Goal: Entertainment & Leisure: Consume media (video, audio)

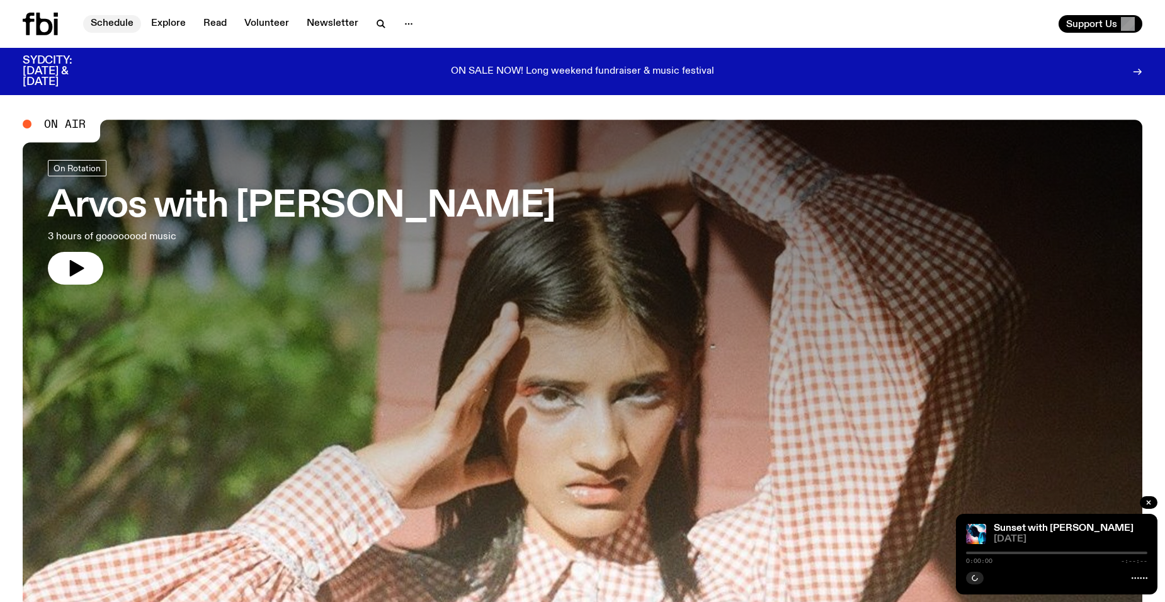
click at [117, 25] on link "Schedule" at bounding box center [112, 24] width 58 height 18
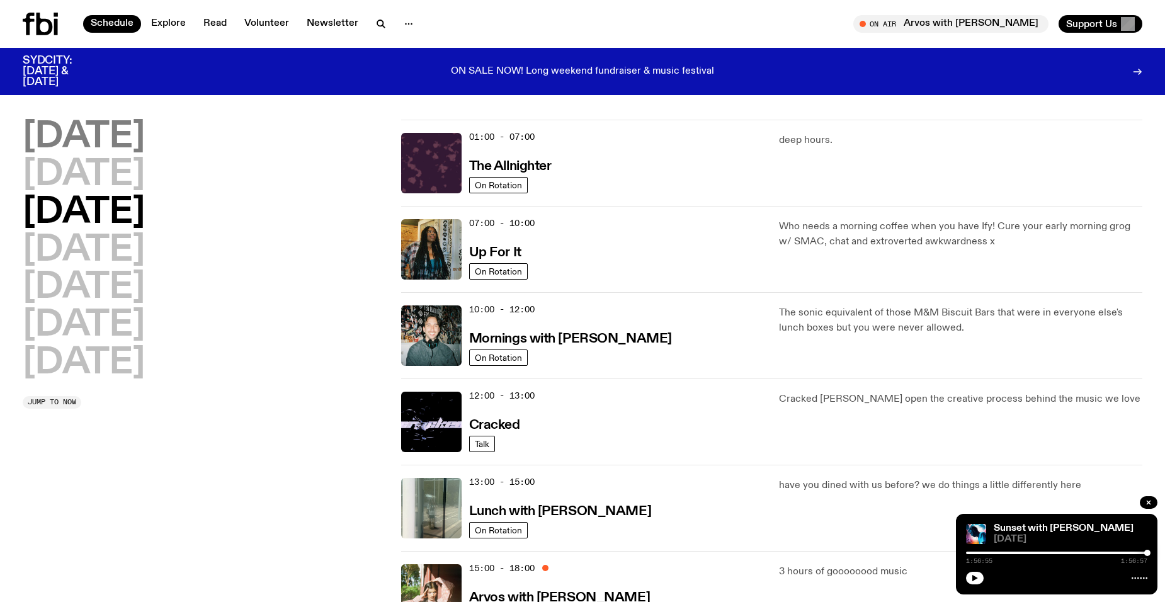
click at [107, 142] on h2 "[DATE]" at bounding box center [84, 137] width 122 height 35
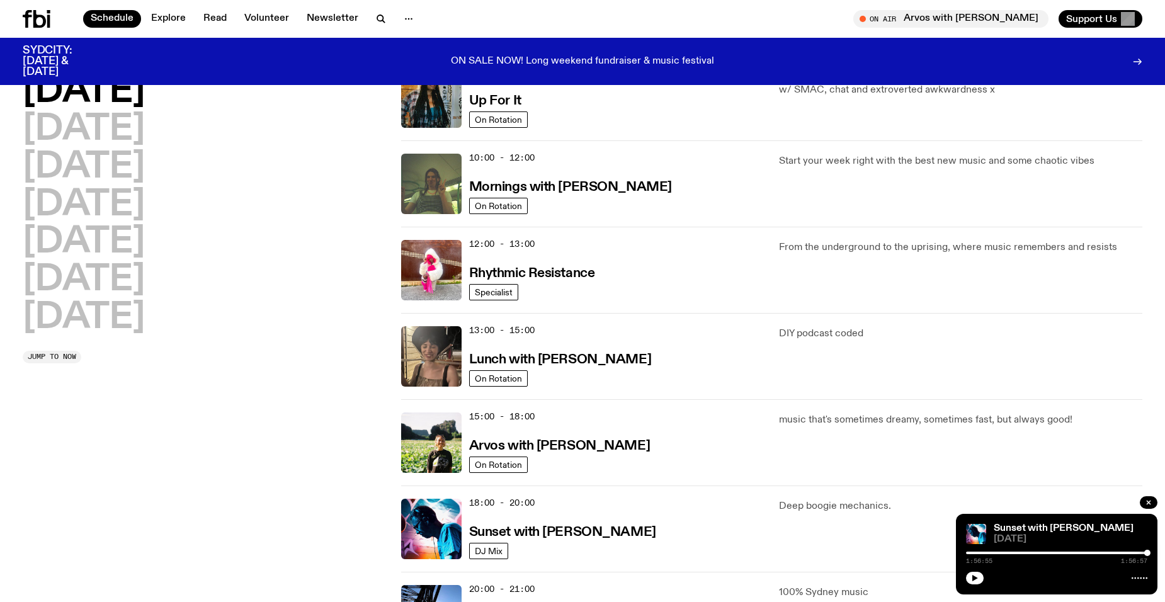
scroll to position [161, 0]
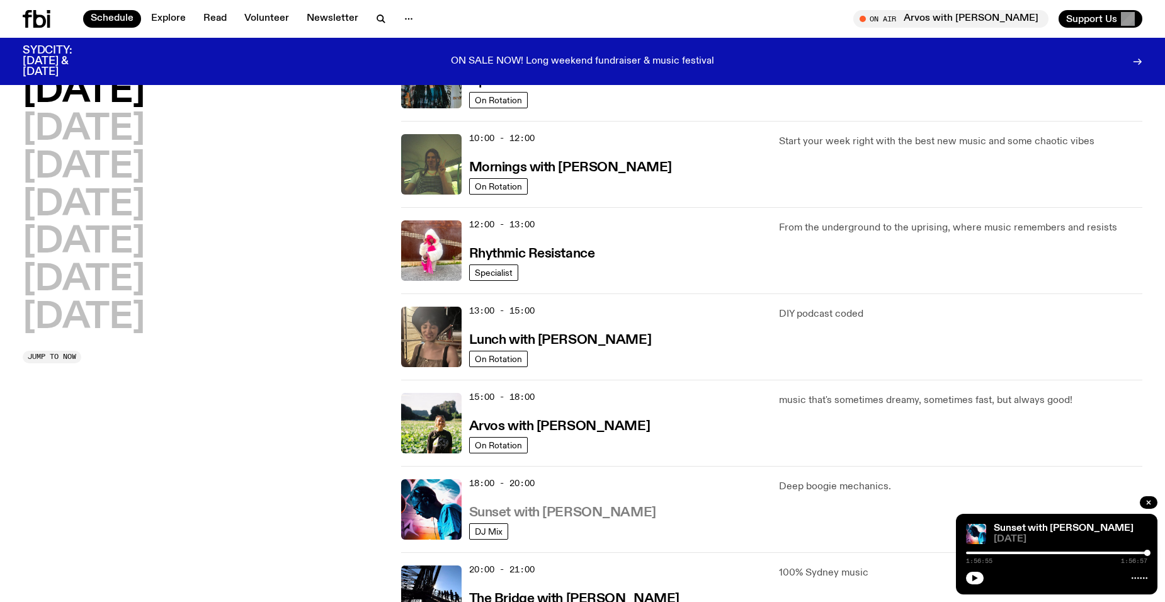
click at [542, 513] on h3 "Sunset with [PERSON_NAME]" at bounding box center [562, 512] width 187 height 13
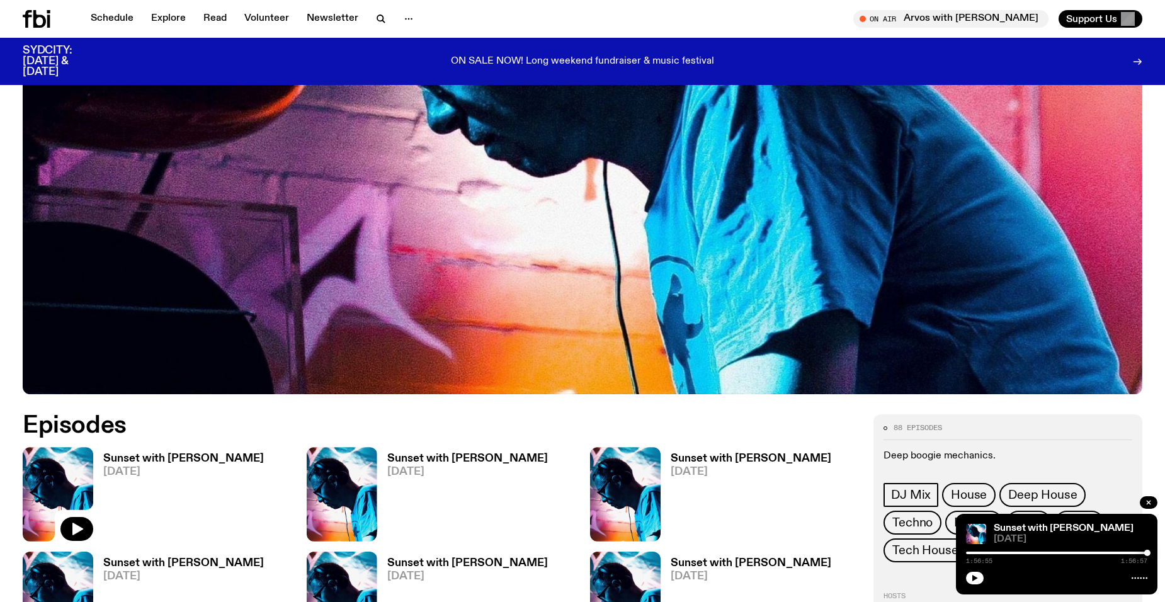
scroll to position [435, 0]
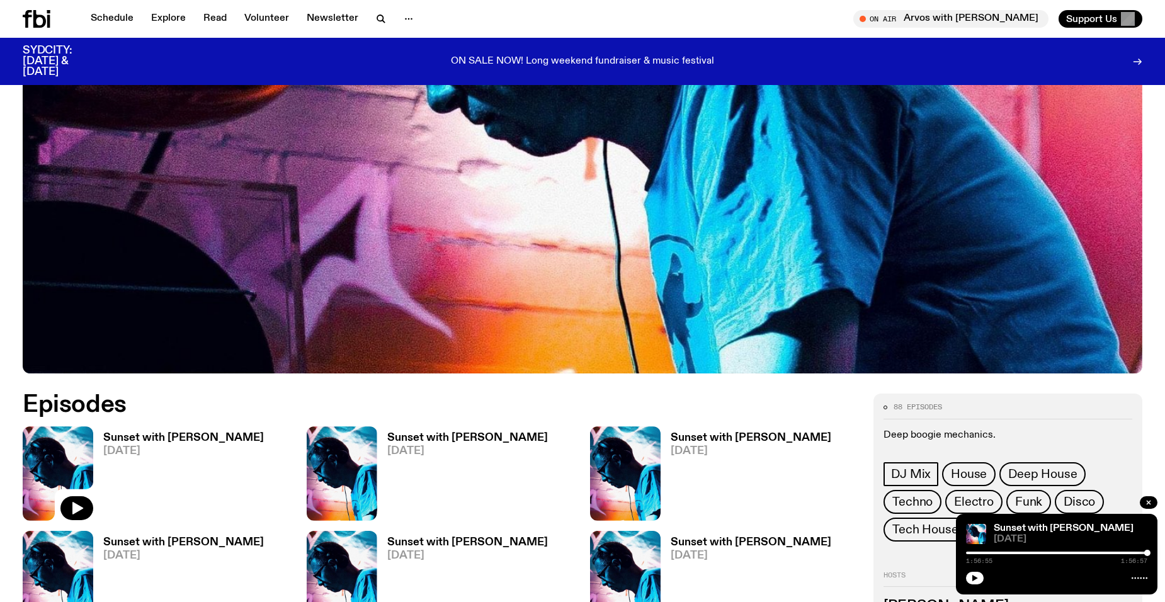
click at [687, 438] on h3 "Sunset with [PERSON_NAME]" at bounding box center [751, 438] width 161 height 11
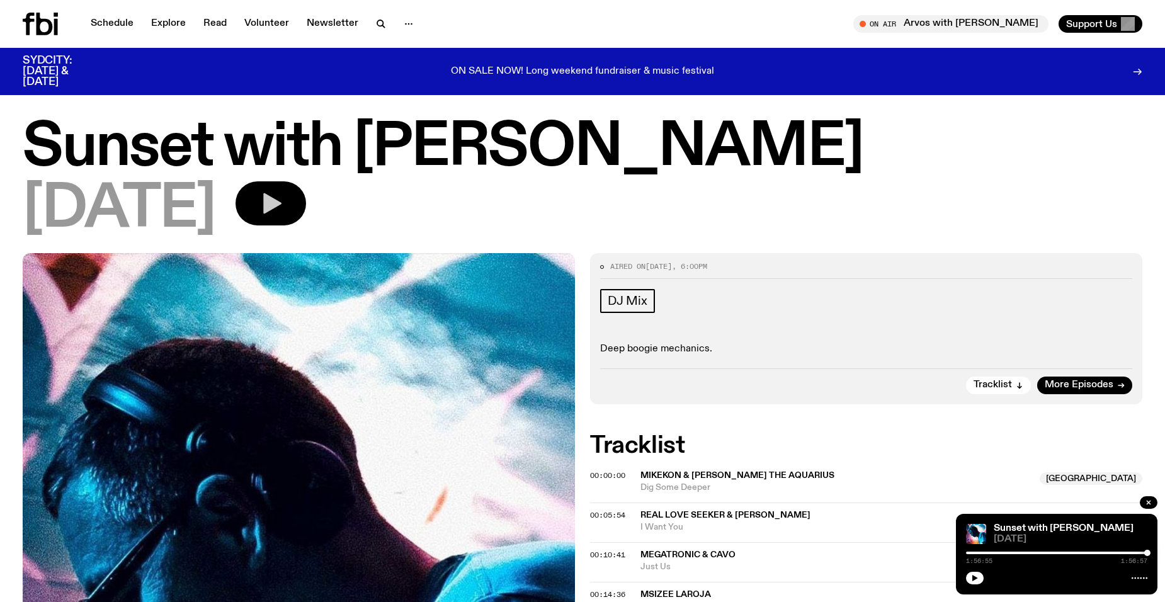
click at [283, 210] on icon "button" at bounding box center [270, 203] width 25 height 25
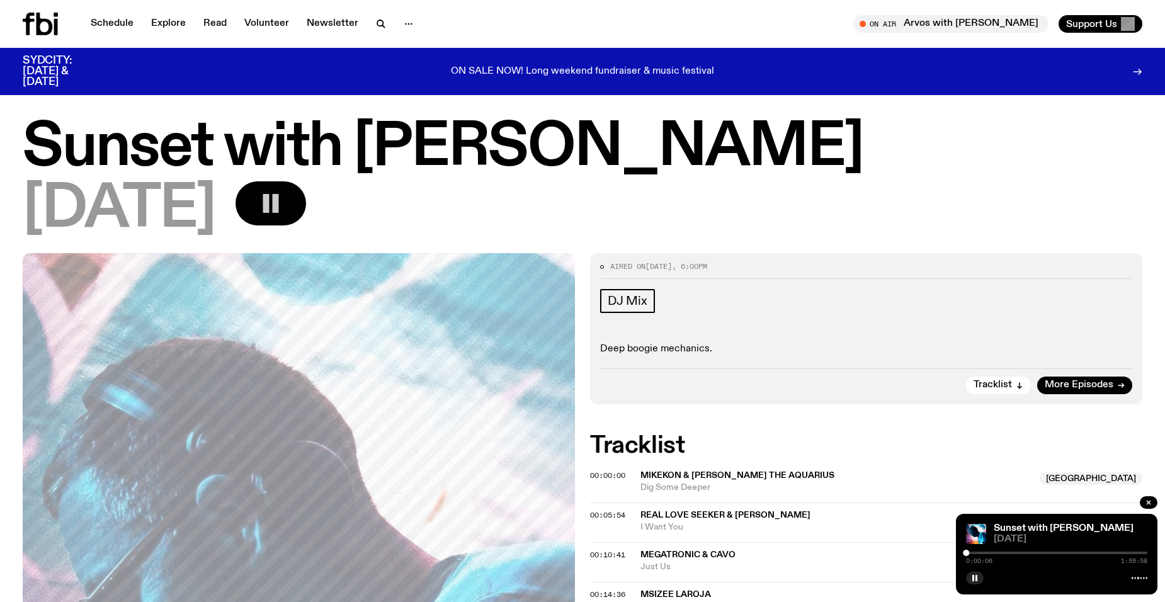
click at [970, 553] on div at bounding box center [1056, 553] width 181 height 3
click at [279, 208] on rect "button" at bounding box center [276, 203] width 6 height 19
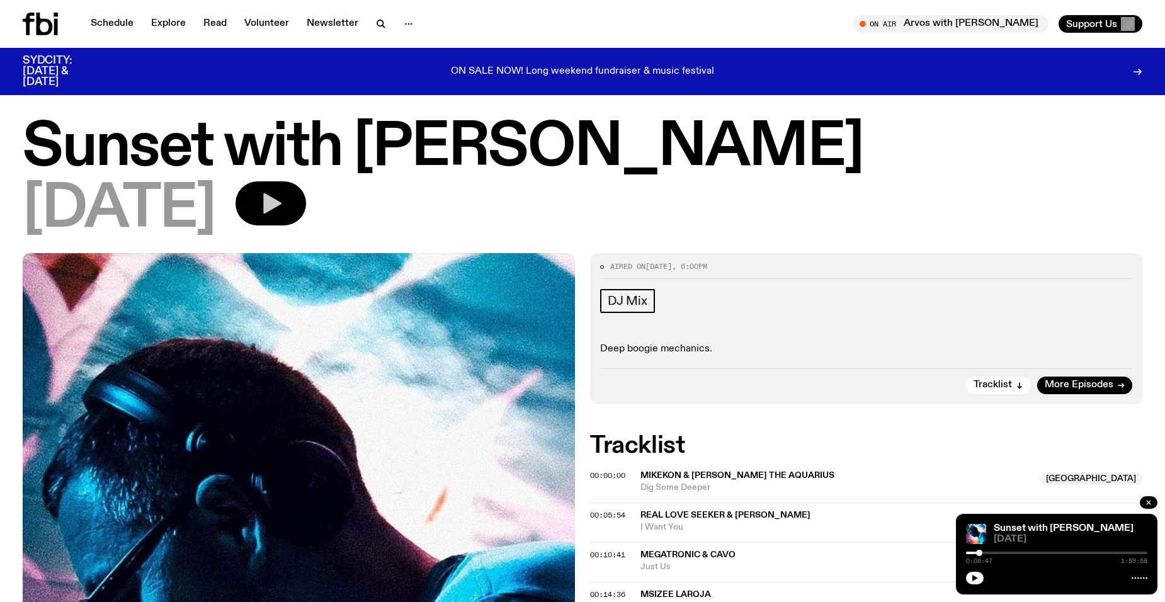
click at [283, 208] on icon "button" at bounding box center [270, 203] width 25 height 25
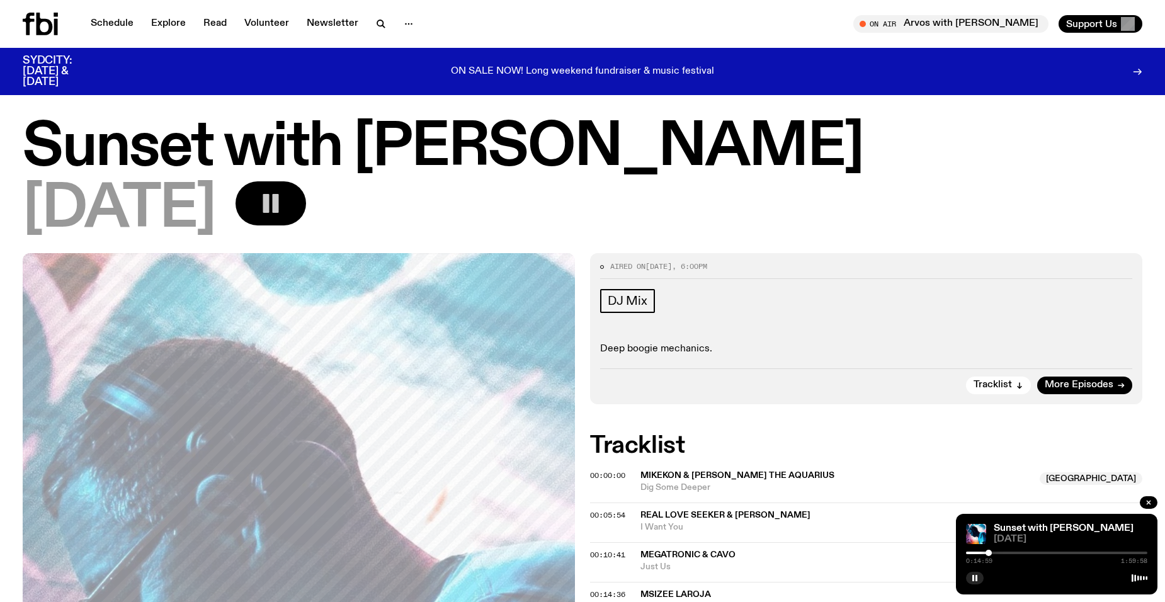
click at [270, 208] on rect "button" at bounding box center [266, 203] width 6 height 19
